Goal: Ask a question

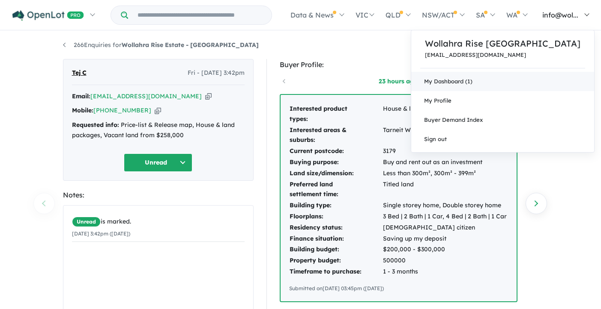
click at [487, 82] on link "My Dashboard (1)" at bounding box center [502, 81] width 183 height 19
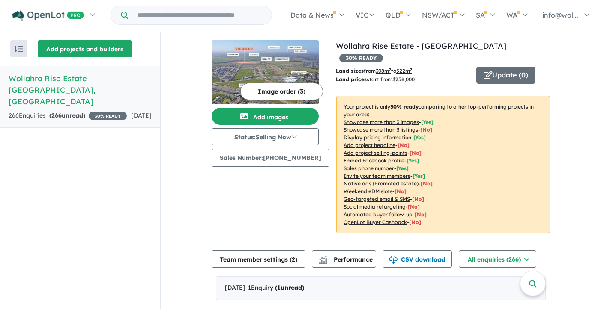
click at [121, 54] on button "Add projects and builders" at bounding box center [85, 48] width 94 height 17
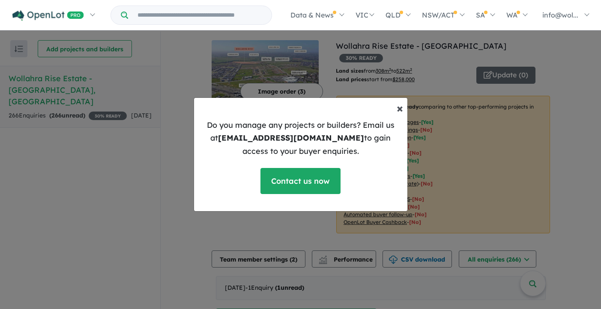
click at [400, 110] on span "×" at bounding box center [399, 108] width 6 height 15
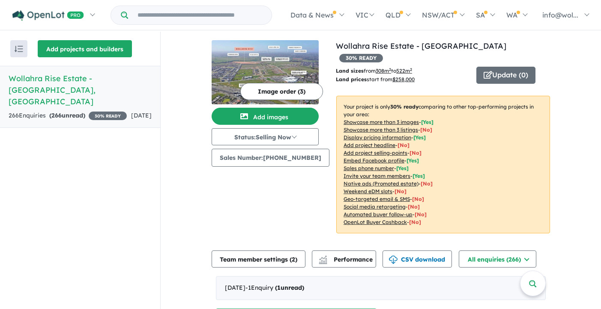
click at [65, 48] on button "Add projects and builders" at bounding box center [85, 48] width 94 height 17
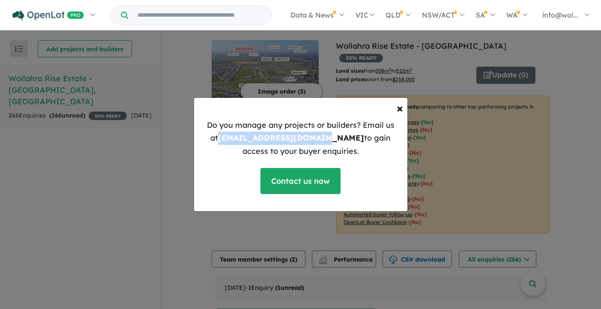
drag, startPoint x: 208, startPoint y: 140, endPoint x: 305, endPoint y: 141, distance: 97.2
click at [305, 141] on p "Do you manage any projects or builders? Email us at [EMAIL_ADDRESS][DOMAIN_NAME…" at bounding box center [300, 138] width 199 height 39
click at [298, 186] on link "Contact us now" at bounding box center [300, 181] width 80 height 26
